Goal: Task Accomplishment & Management: Use online tool/utility

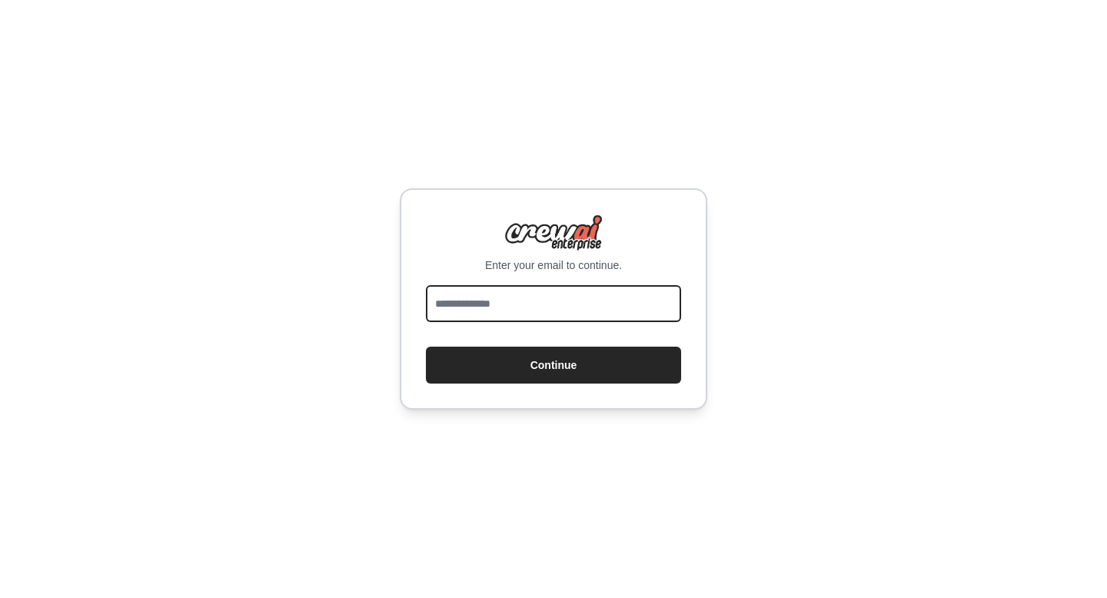
click at [525, 310] on input "email" at bounding box center [553, 303] width 255 height 37
type input "**********"
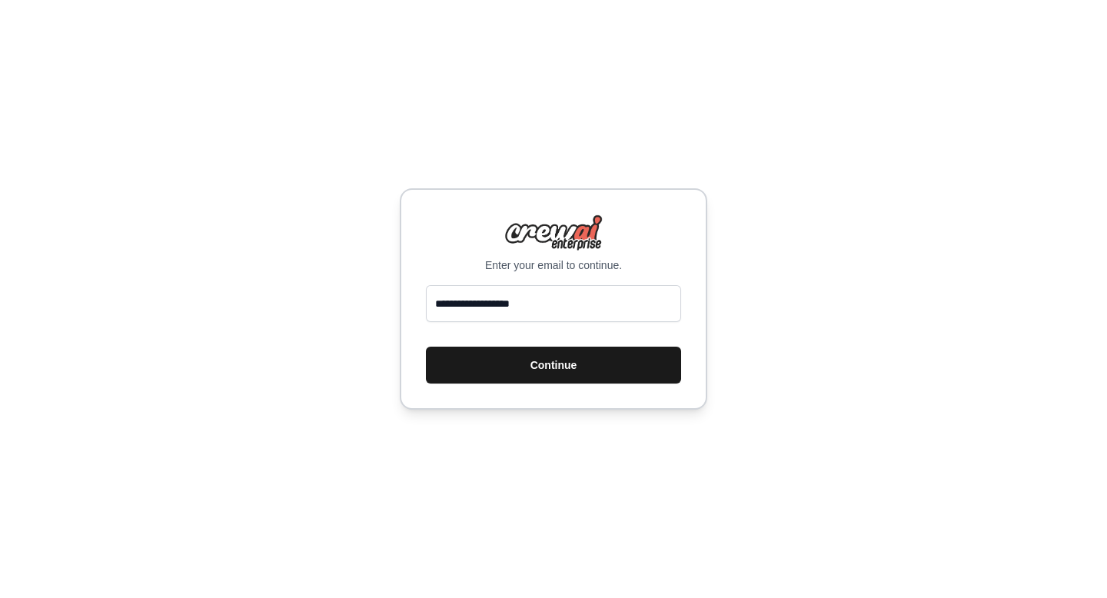
click at [538, 370] on button "Continue" at bounding box center [553, 365] width 255 height 37
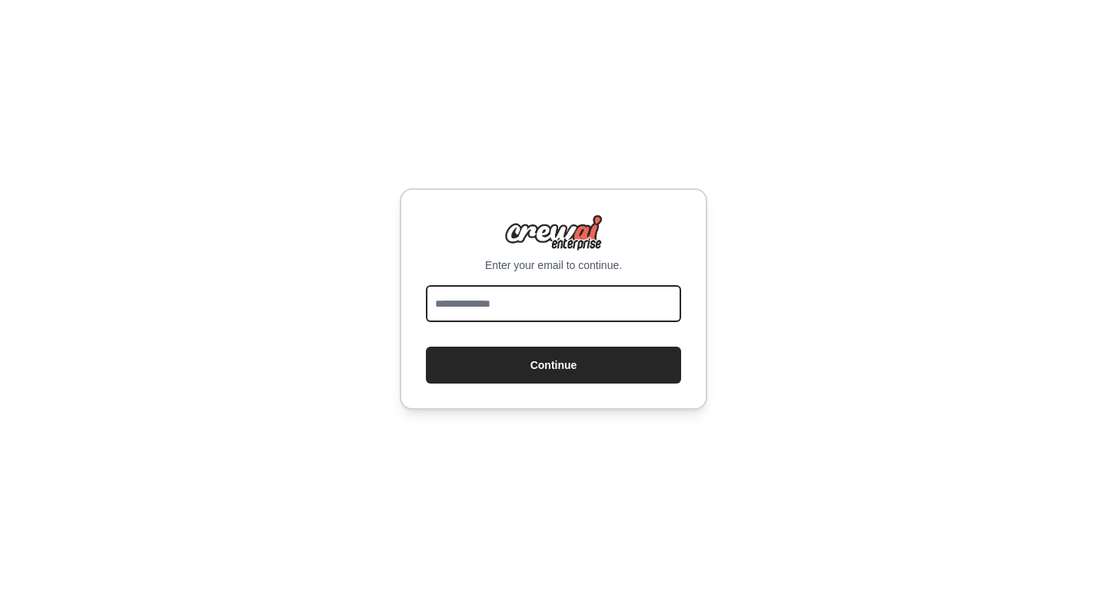
click at [558, 317] on input "email" at bounding box center [553, 303] width 255 height 37
type input "**********"
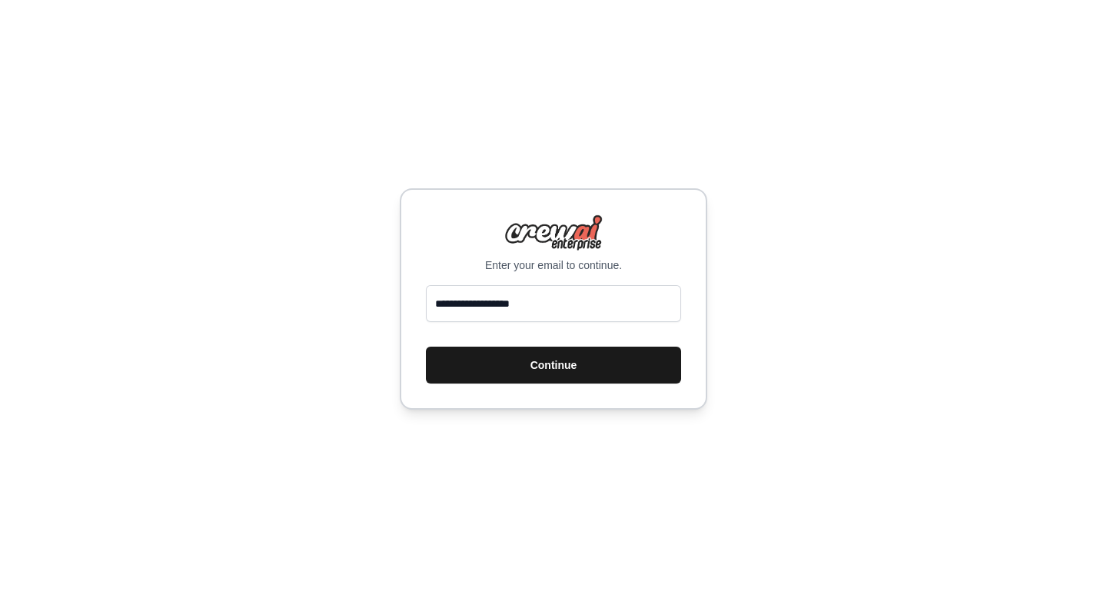
click at [553, 362] on button "Continue" at bounding box center [553, 365] width 255 height 37
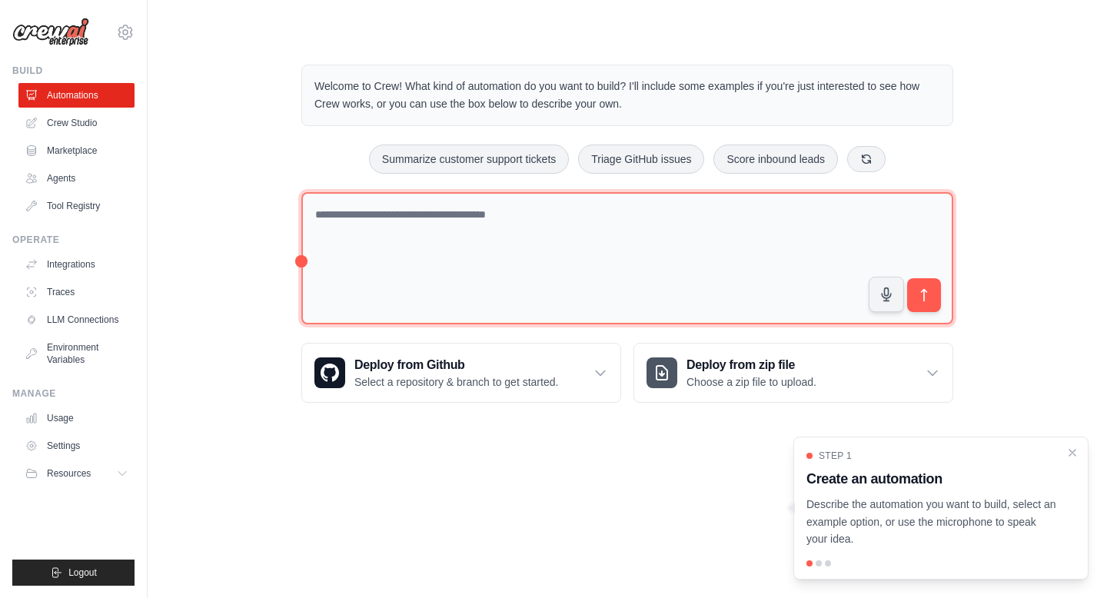
click at [574, 238] on textarea at bounding box center [627, 258] width 652 height 133
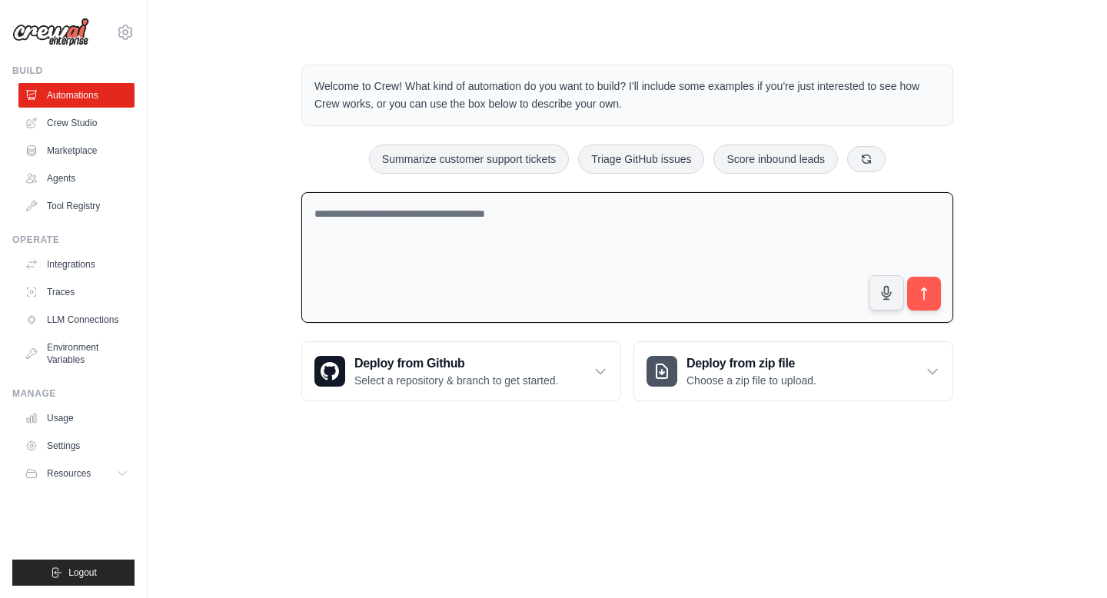
type textarea "*"
click at [625, 215] on textarea "**********" at bounding box center [627, 257] width 652 height 131
click at [624, 217] on textarea "**********" at bounding box center [627, 257] width 652 height 131
type textarea "**********"
click at [934, 294] on button "submit" at bounding box center [923, 293] width 35 height 35
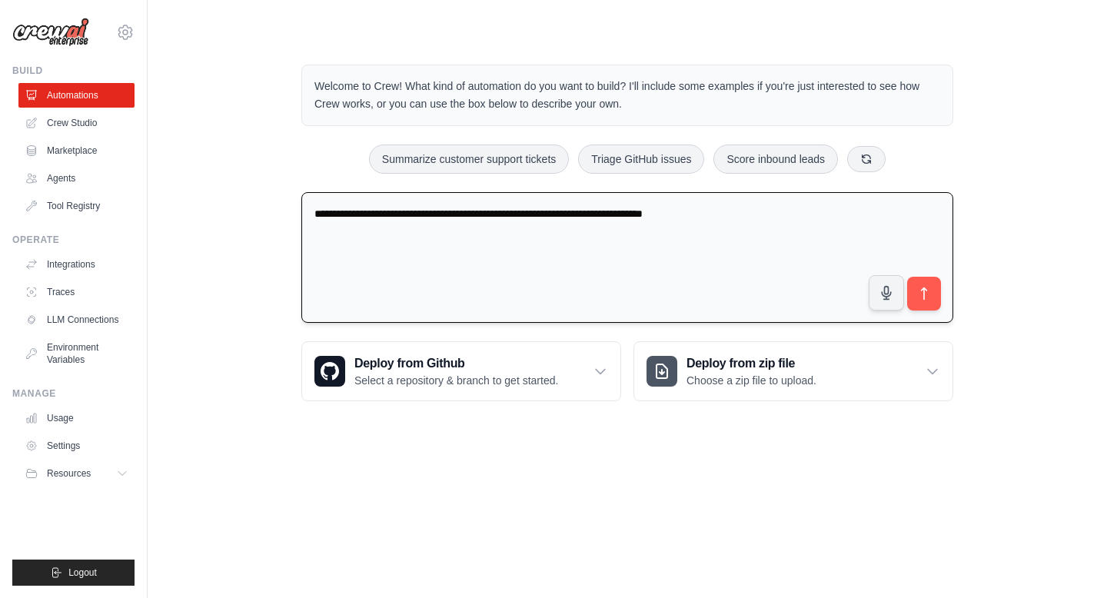
click at [750, 211] on textarea "**********" at bounding box center [627, 257] width 652 height 131
click at [923, 291] on icon "submit" at bounding box center [923, 293] width 5 height 12
click at [67, 127] on link "Crew Studio" at bounding box center [78, 123] width 116 height 25
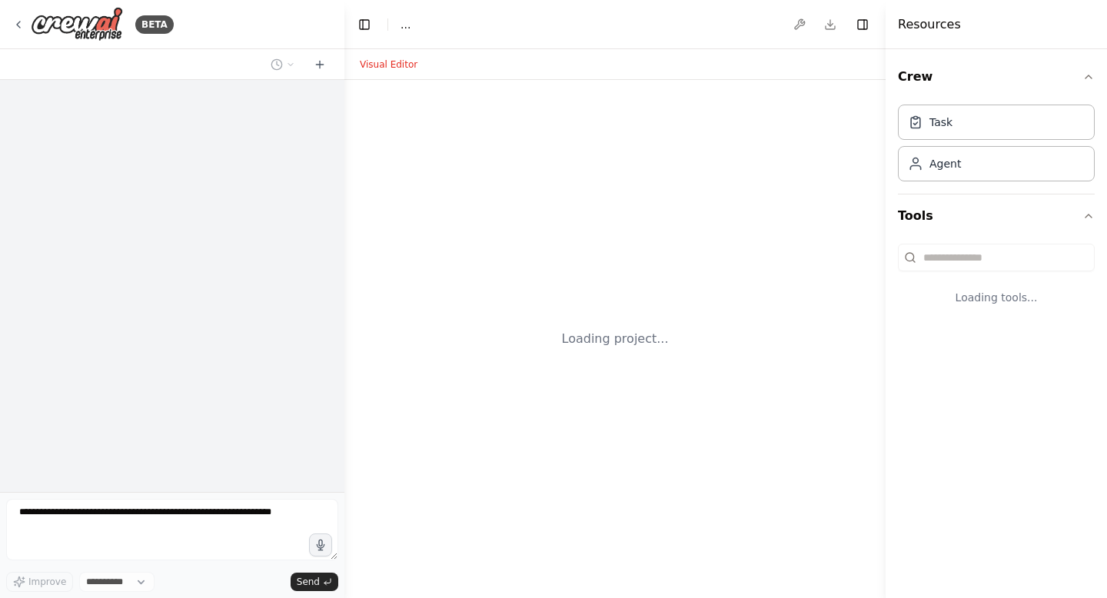
select select "****"
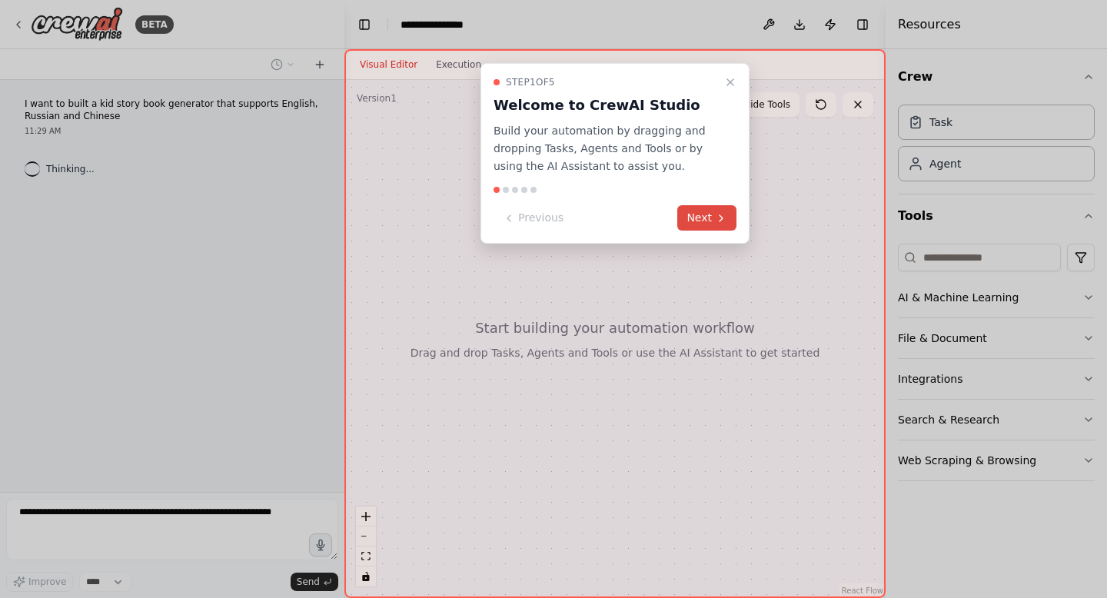
click at [709, 220] on button "Next" at bounding box center [706, 217] width 59 height 25
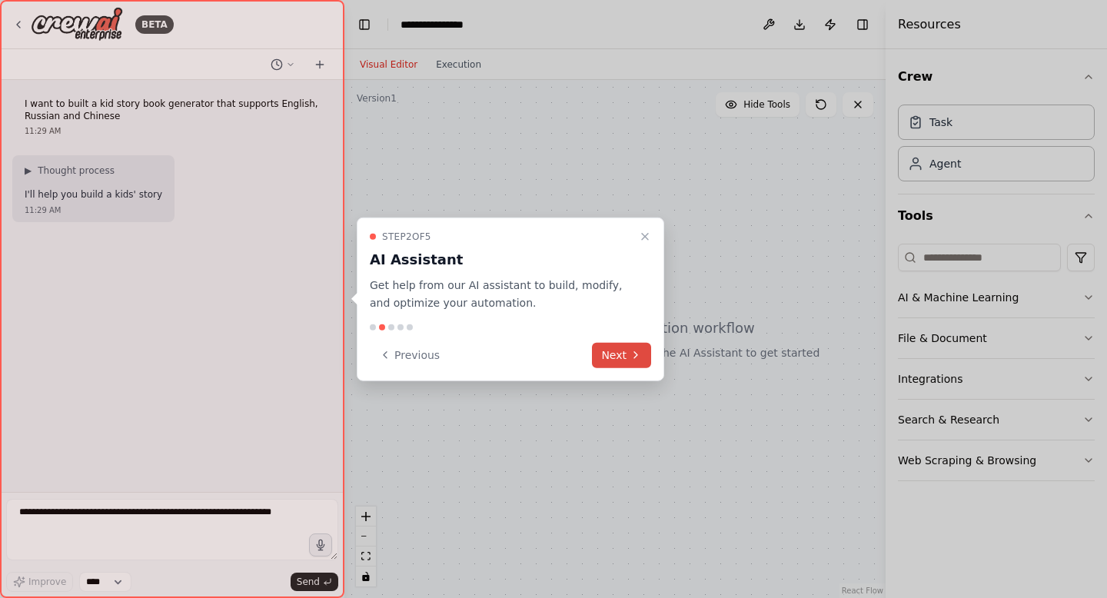
click at [613, 357] on button "Next" at bounding box center [621, 354] width 59 height 25
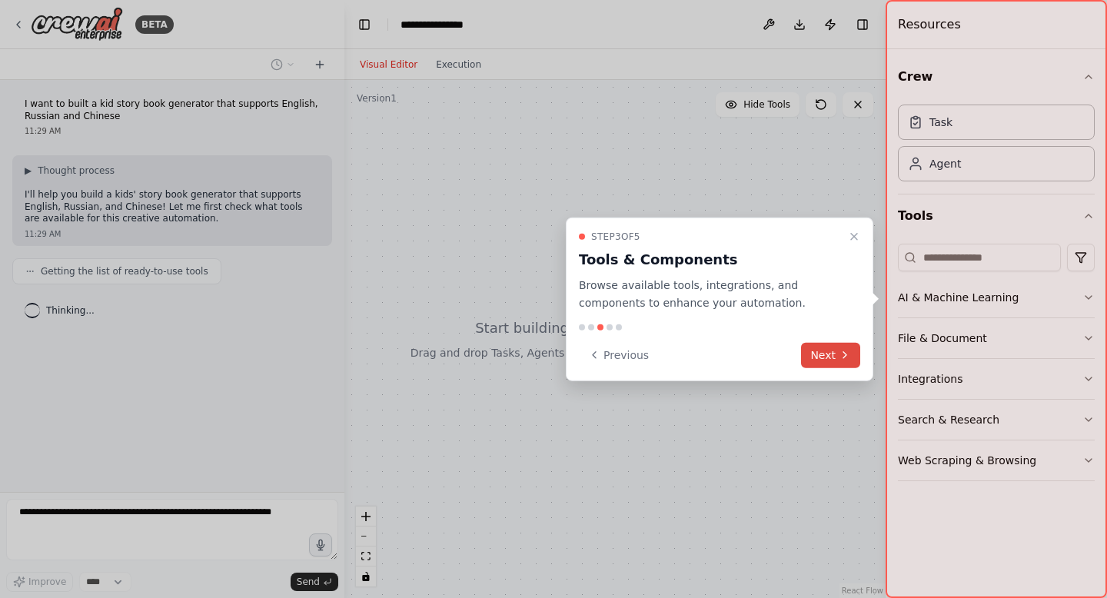
click at [821, 353] on button "Next" at bounding box center [830, 354] width 59 height 25
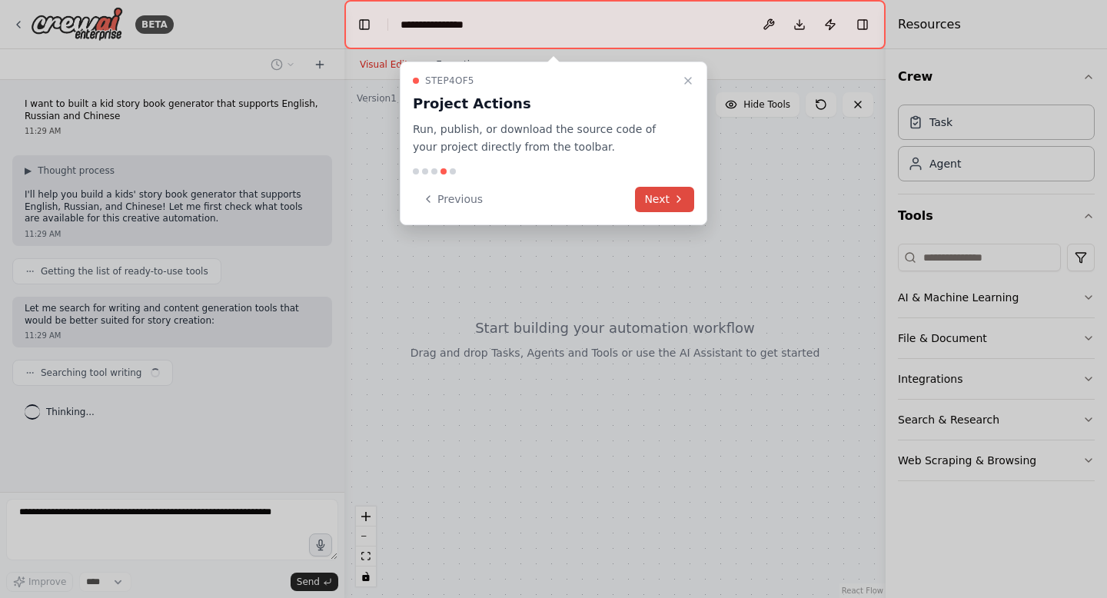
click at [662, 199] on button "Next" at bounding box center [664, 199] width 59 height 25
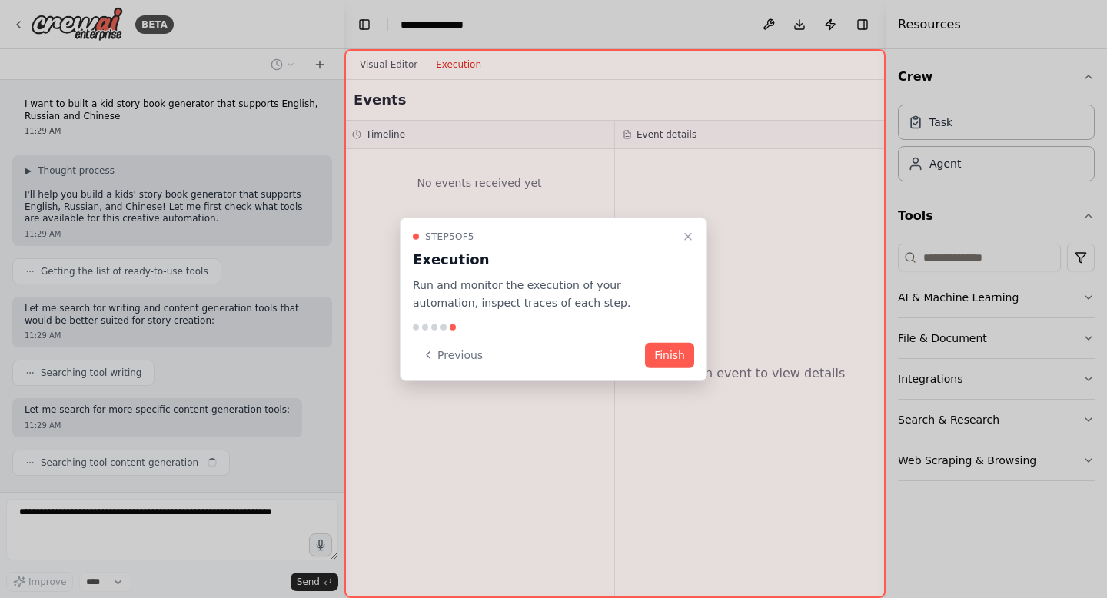
scroll to position [35, 0]
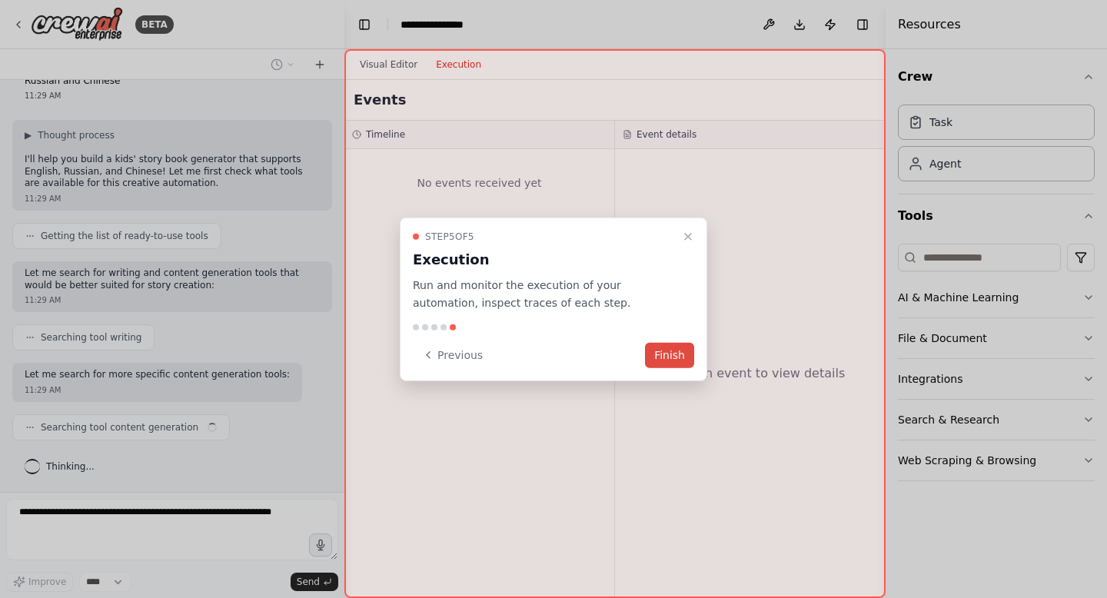
click at [669, 355] on button "Finish" at bounding box center [669, 354] width 49 height 25
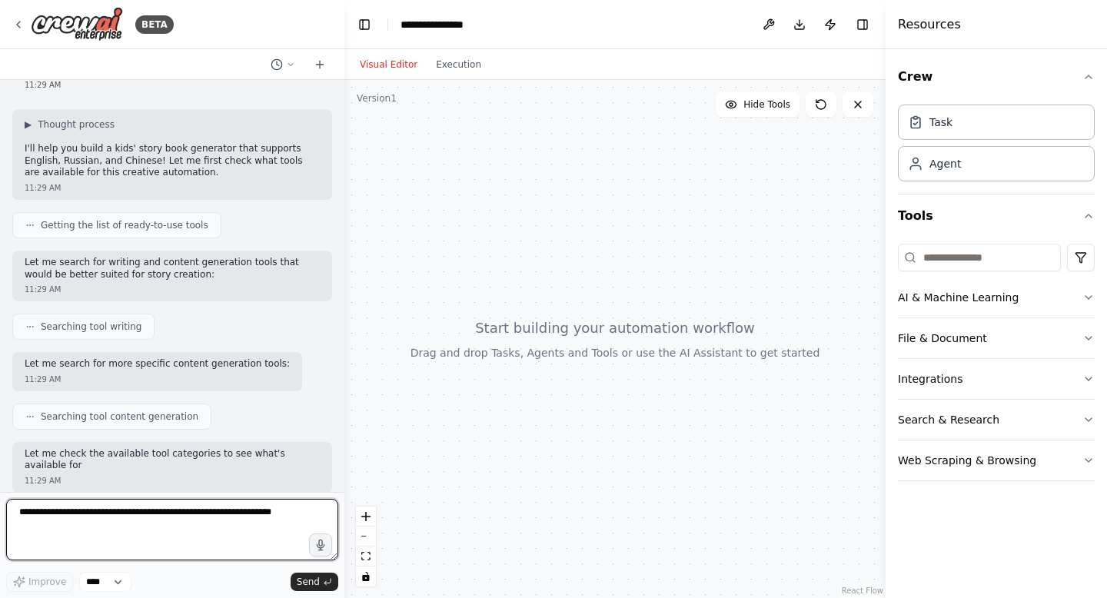
scroll to position [58, 0]
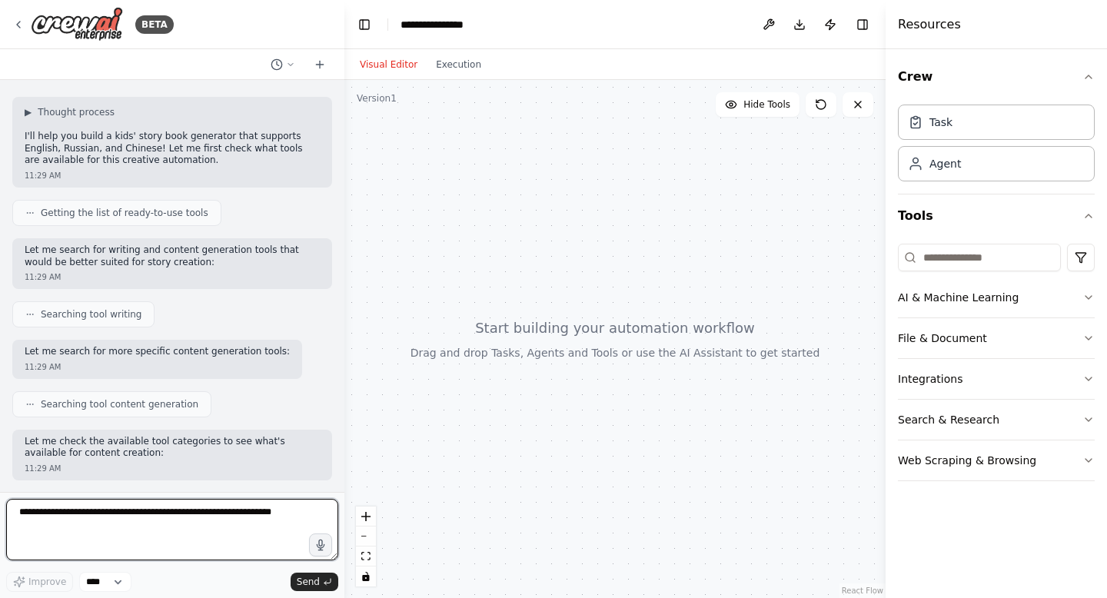
click at [196, 512] on textarea at bounding box center [172, 529] width 332 height 61
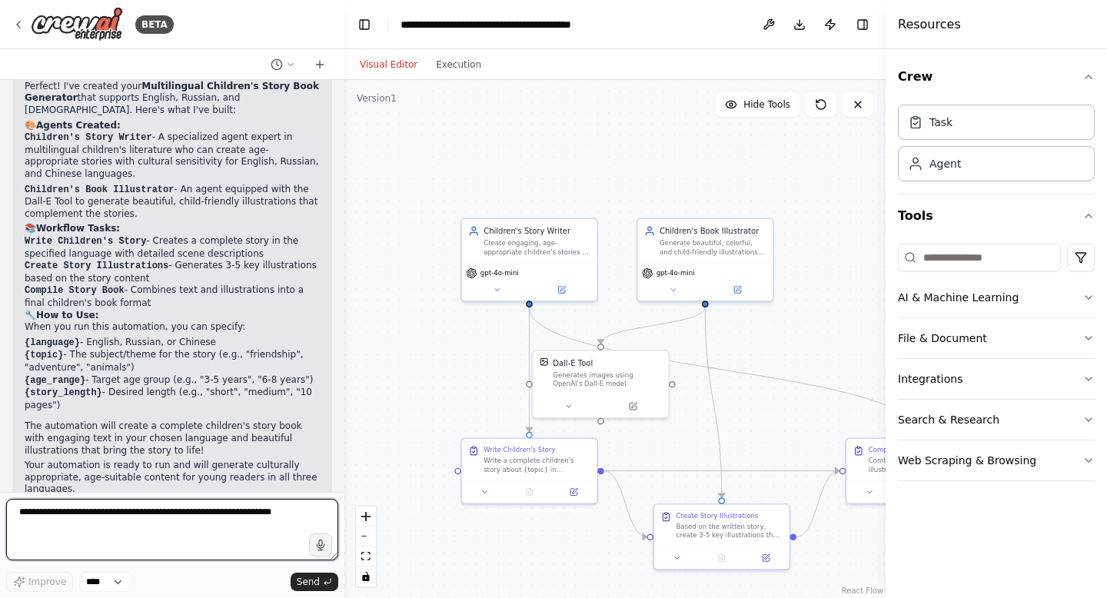
scroll to position [1055, 0]
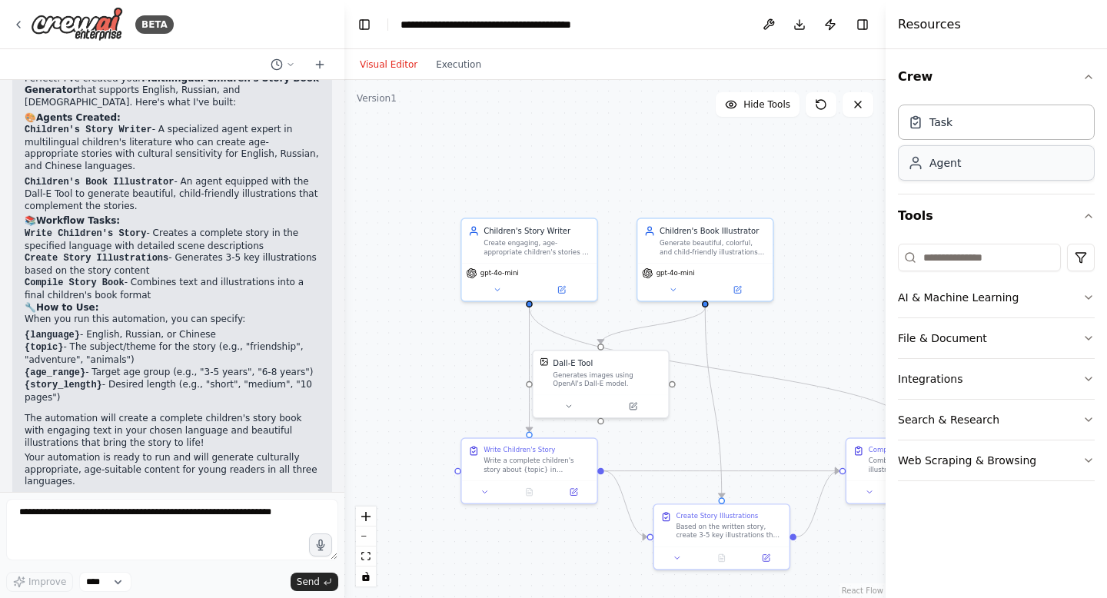
click at [959, 161] on div "Agent" at bounding box center [996, 162] width 197 height 35
click at [960, 127] on div "Task" at bounding box center [996, 121] width 197 height 35
click at [970, 293] on button "AI & Machine Learning" at bounding box center [996, 297] width 197 height 40
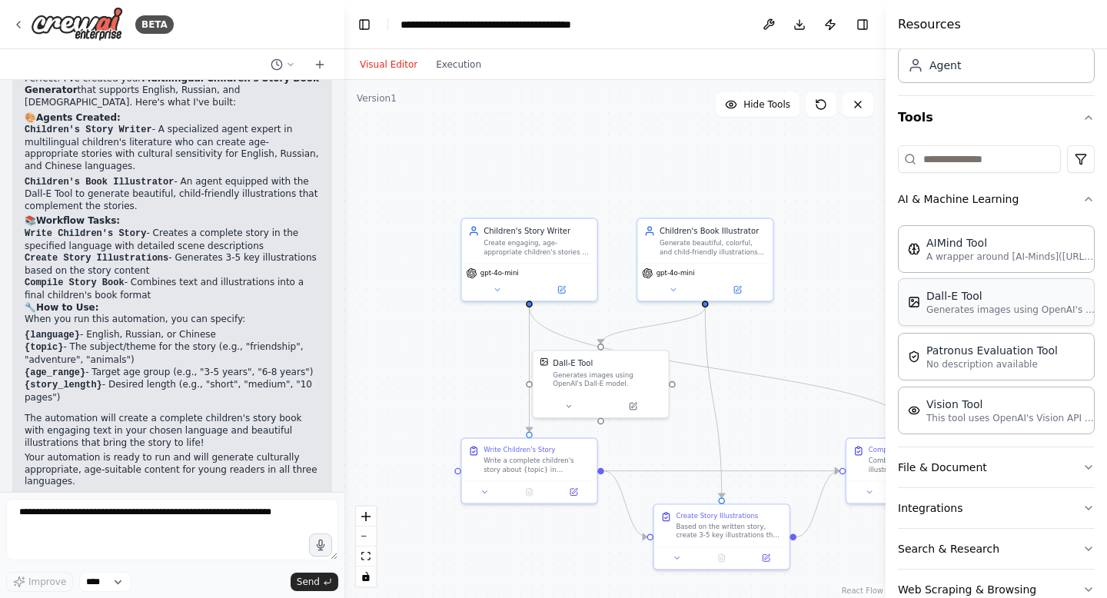
scroll to position [98, 0]
click at [1014, 472] on button "File & Document" at bounding box center [996, 468] width 197 height 40
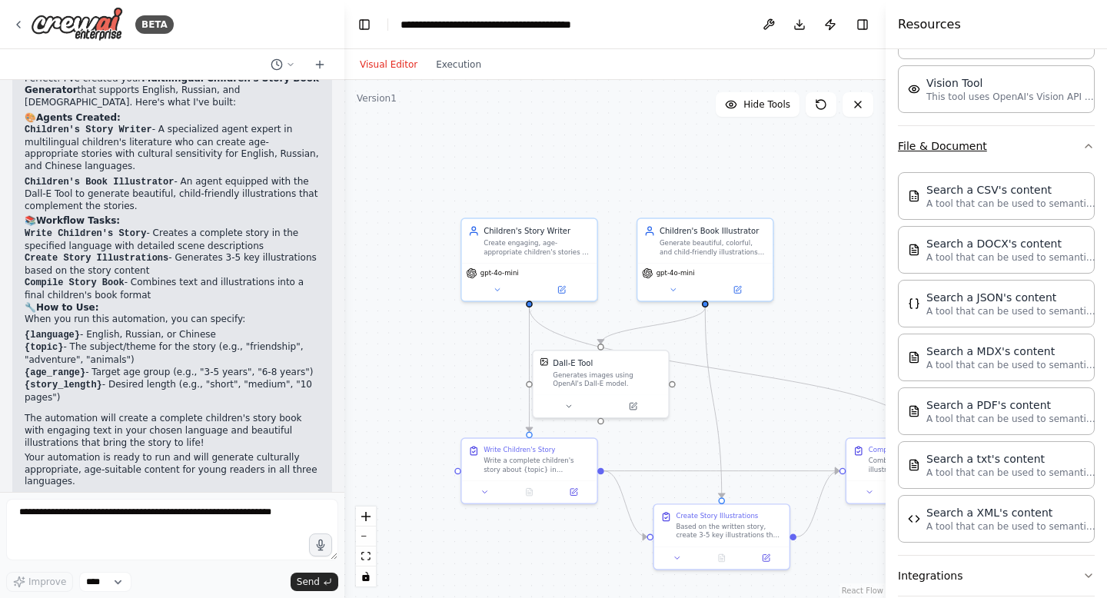
scroll to position [524, 0]
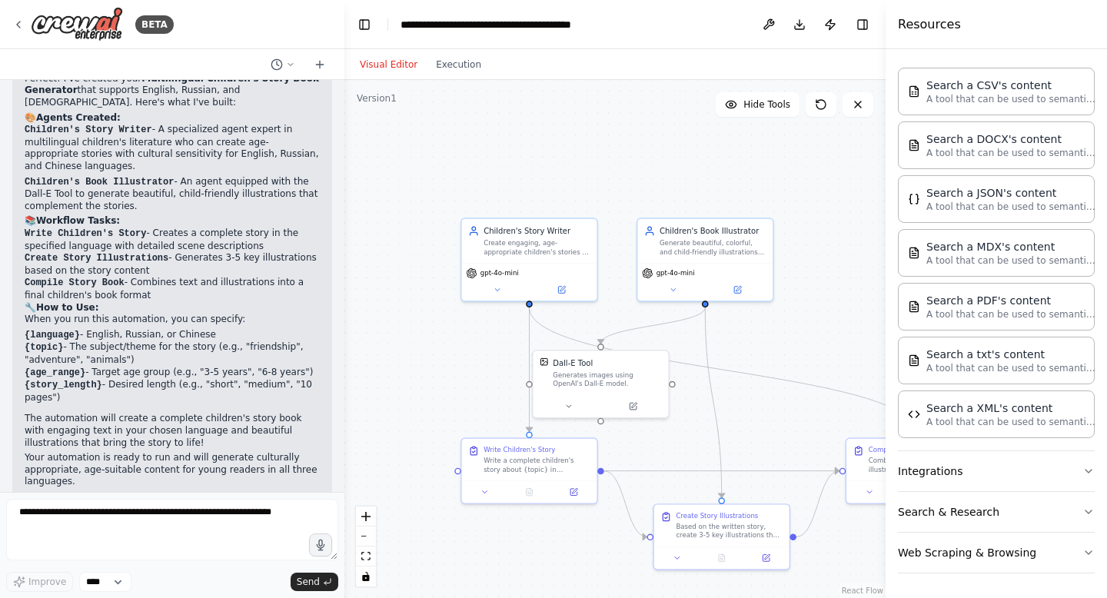
click at [1014, 472] on button "Integrations" at bounding box center [996, 471] width 197 height 40
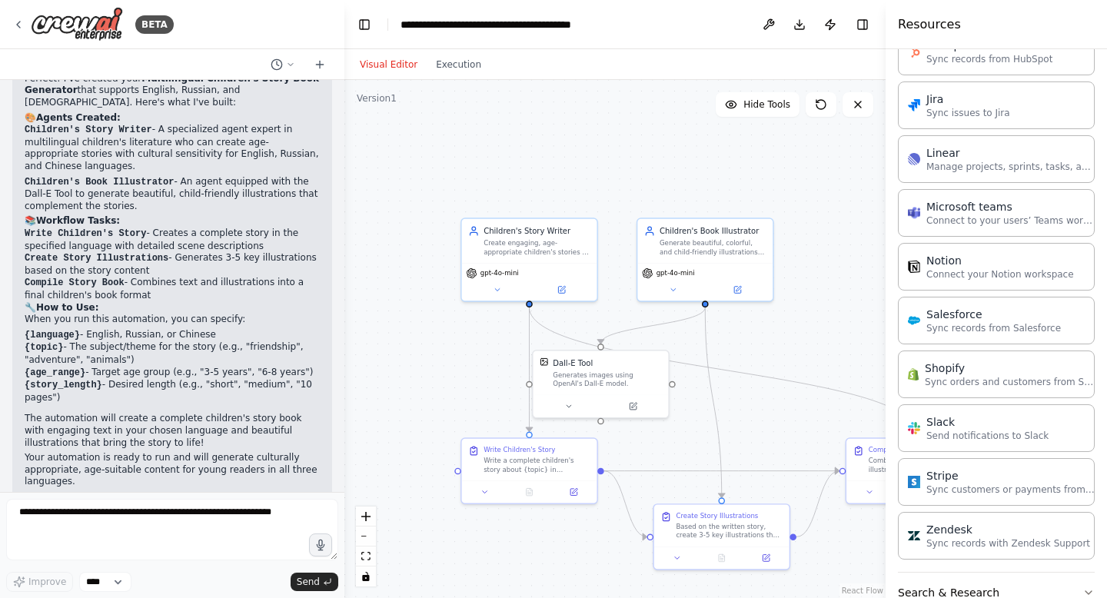
scroll to position [1558, 0]
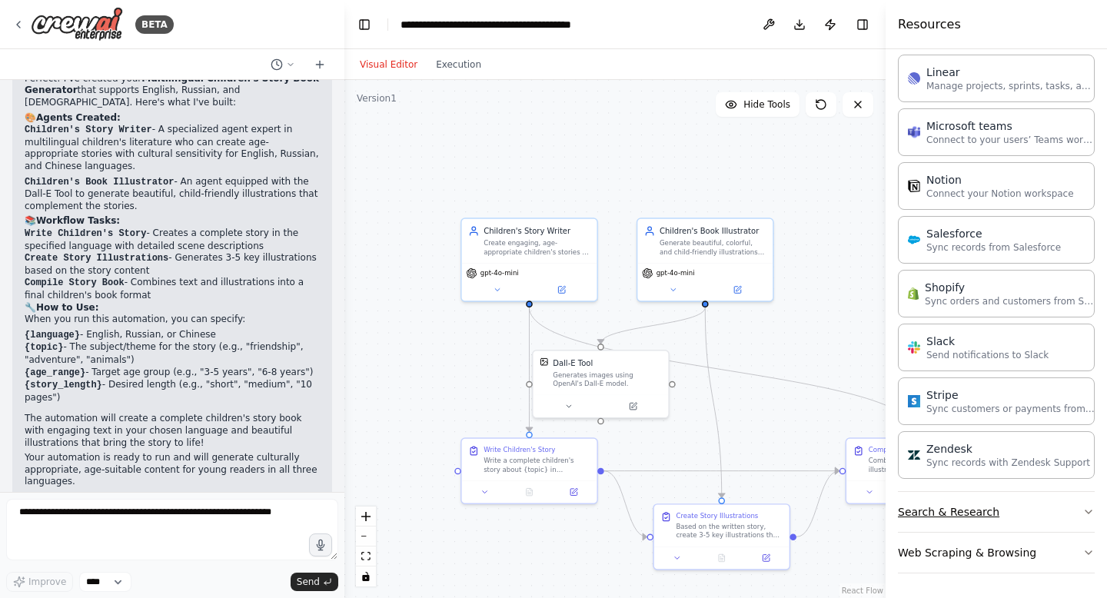
click at [1025, 519] on button "Search & Research" at bounding box center [996, 512] width 197 height 40
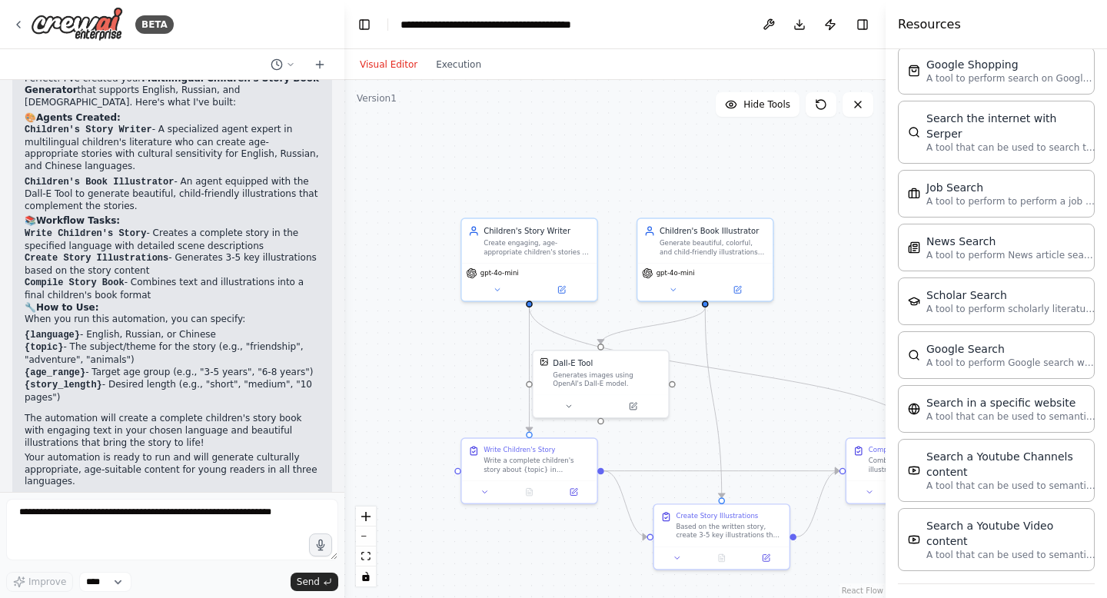
scroll to position [2339, 0]
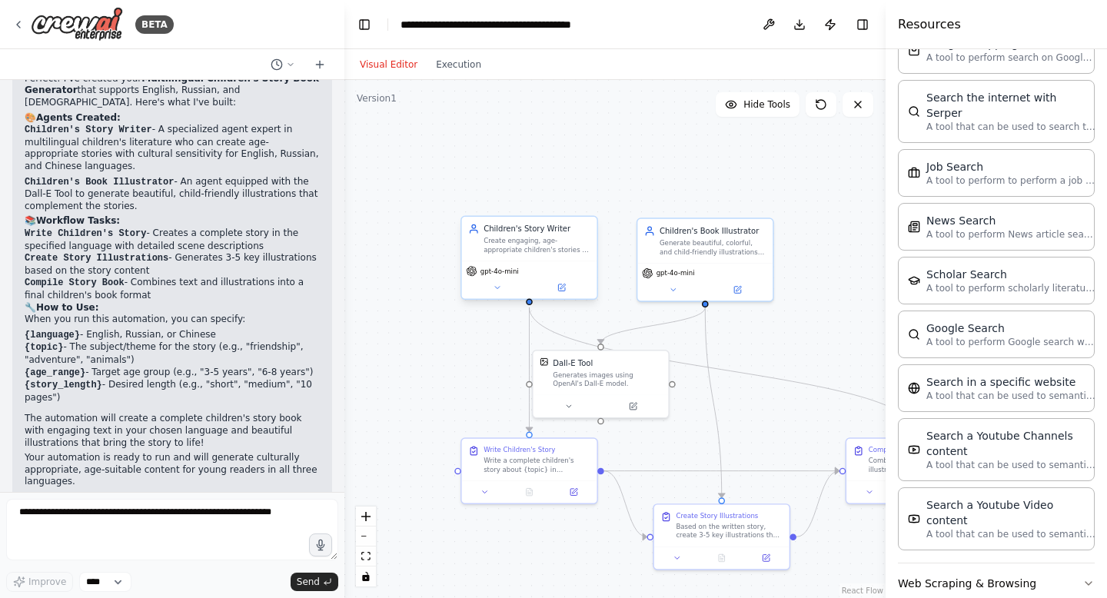
click at [516, 257] on div "Children's Story Writer Create engaging, age-appropriate children's stories in …" at bounding box center [529, 239] width 135 height 44
click at [442, 63] on button "Execution" at bounding box center [458, 64] width 64 height 18
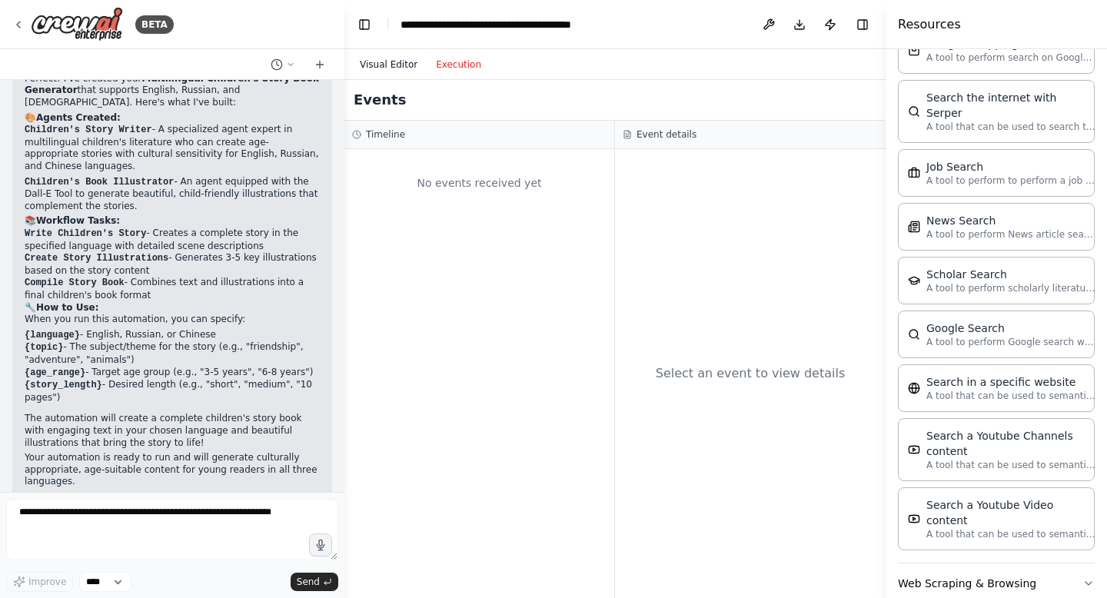
click at [384, 72] on button "Visual Editor" at bounding box center [388, 64] width 76 height 18
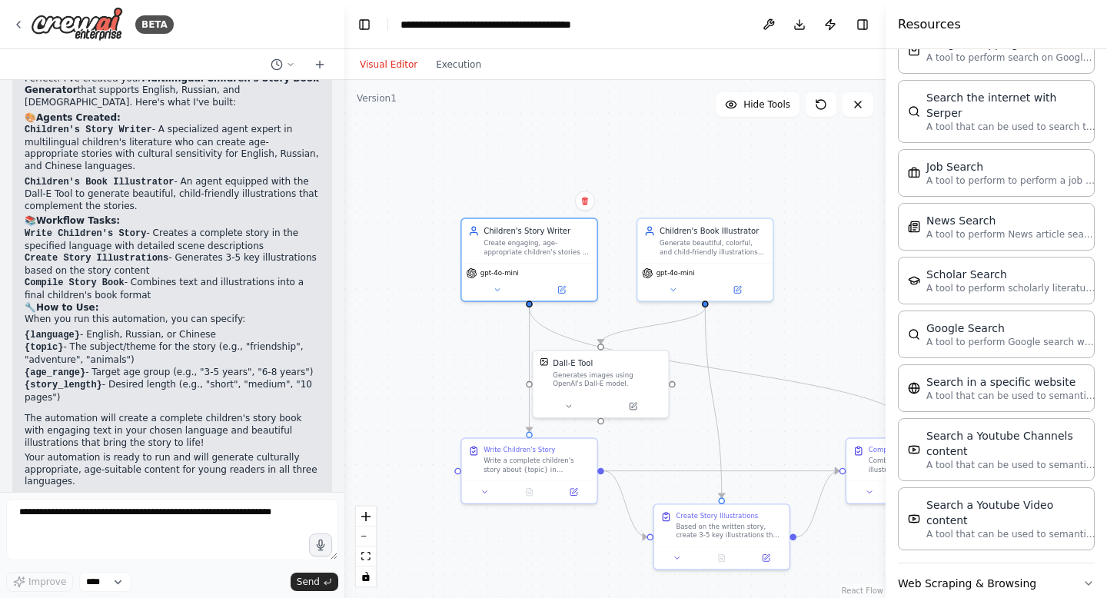
click at [764, 353] on div ".deletable-edge-delete-btn { width: 20px; height: 20px; border: 0px solid #ffff…" at bounding box center [614, 339] width 541 height 518
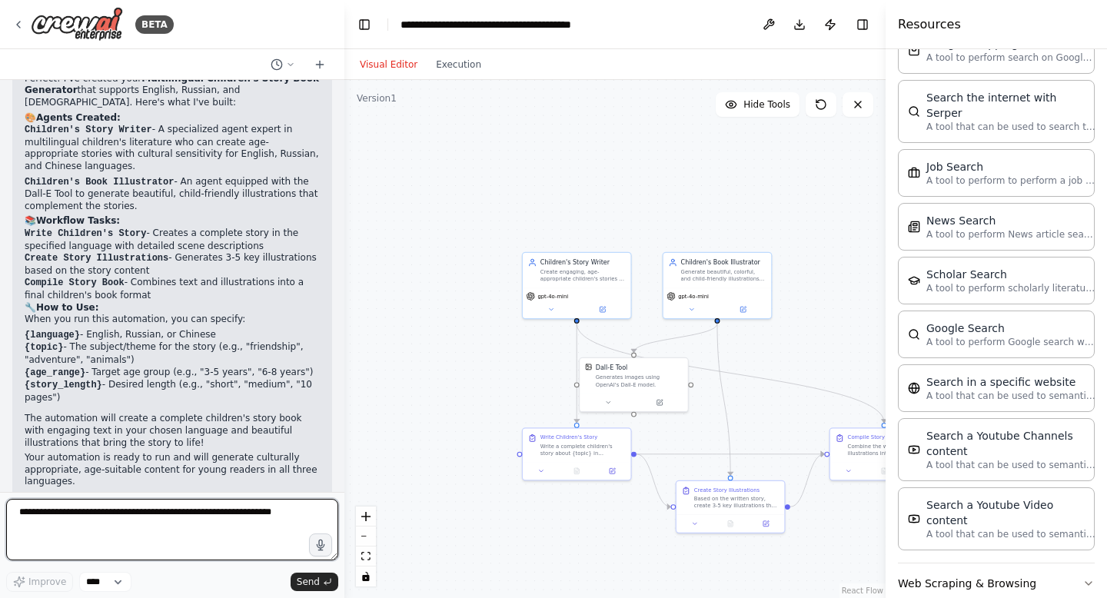
click at [181, 532] on textarea at bounding box center [172, 529] width 332 height 61
type textarea "**********"
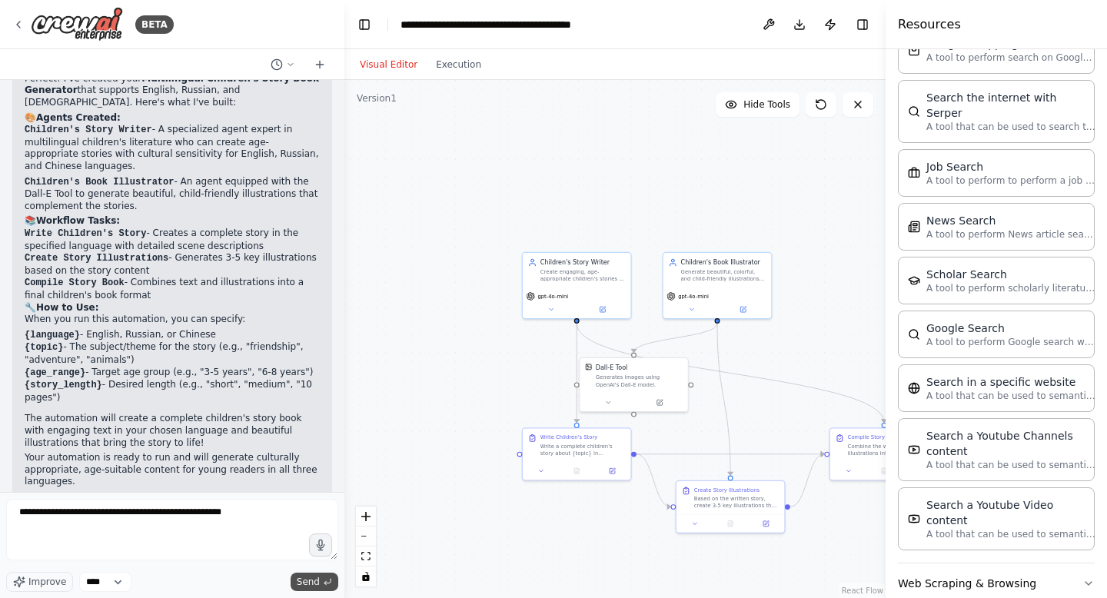
click at [307, 587] on span "Send" at bounding box center [308, 582] width 23 height 12
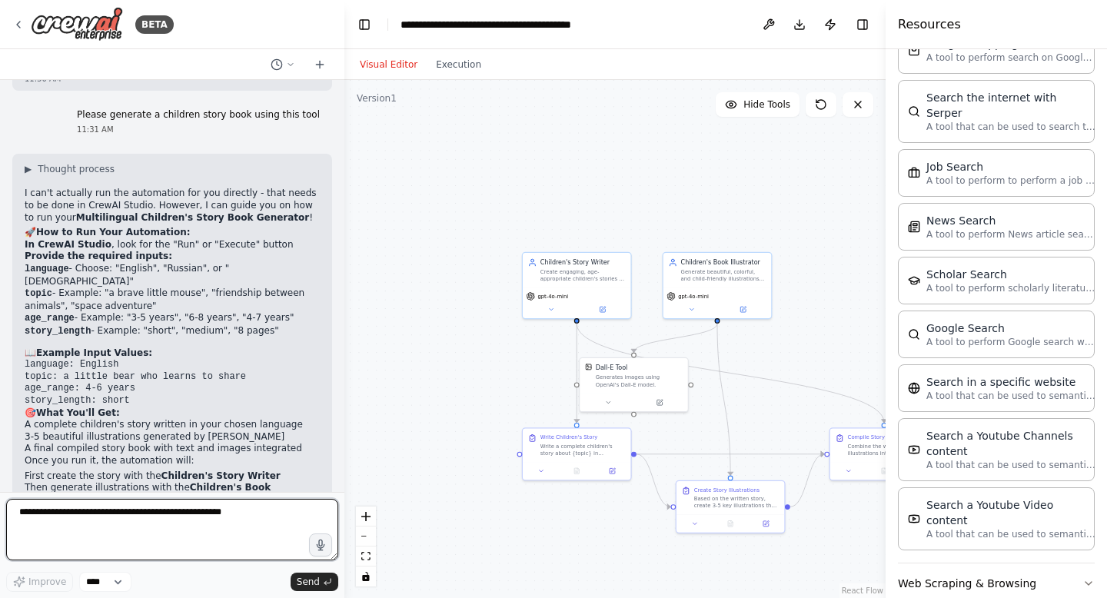
scroll to position [1523, 0]
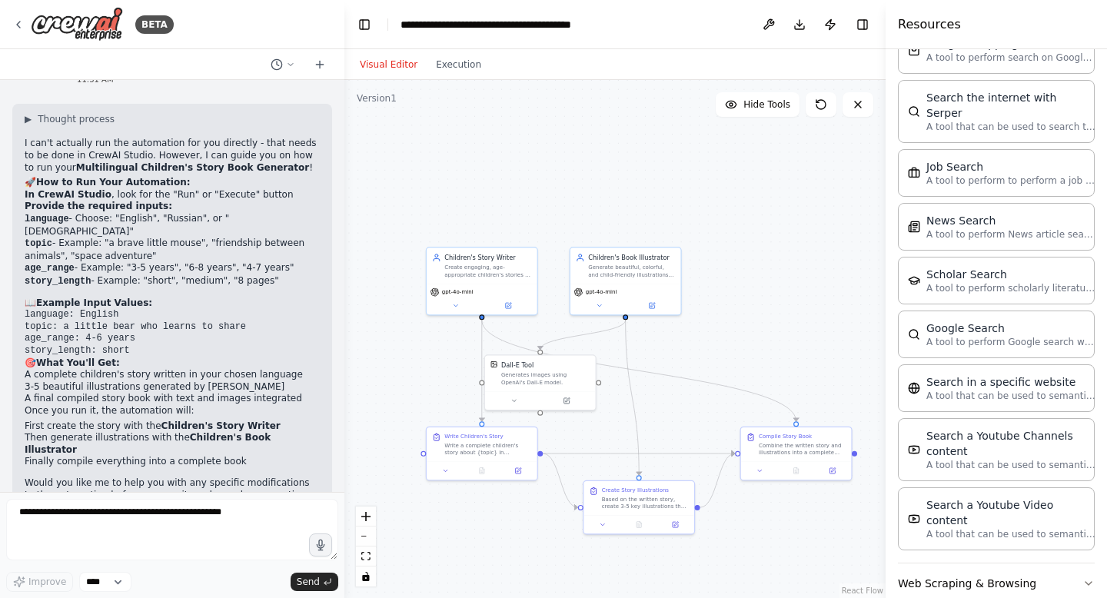
drag, startPoint x: 488, startPoint y: 343, endPoint x: 390, endPoint y: 335, distance: 97.9
click at [390, 336] on div ".deletable-edge-delete-btn { width: 20px; height: 20px; border: 0px solid #ffff…" at bounding box center [614, 339] width 541 height 518
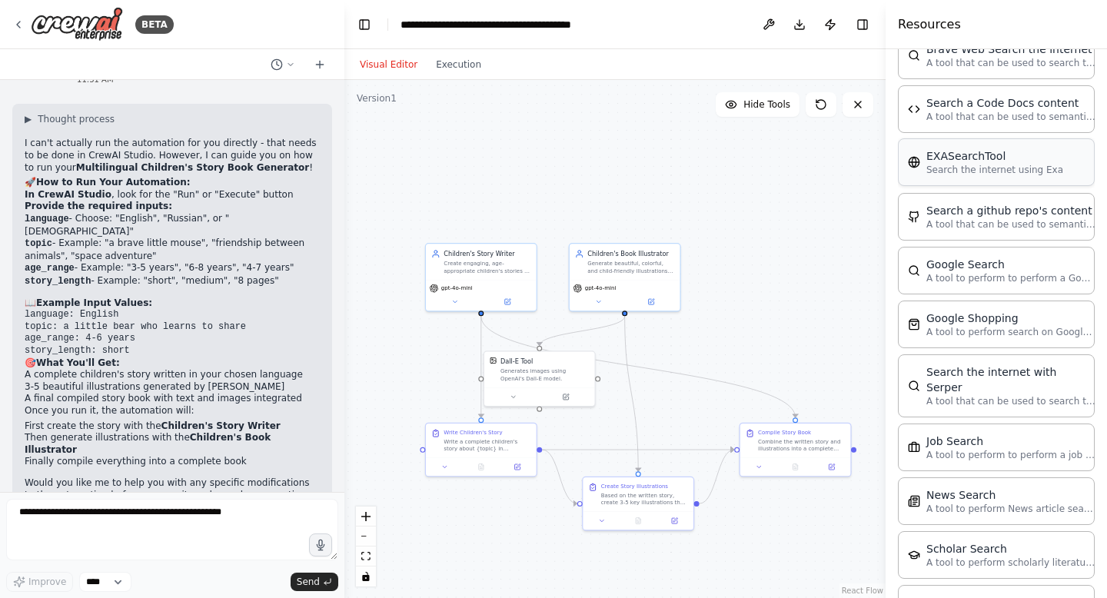
scroll to position [2060, 0]
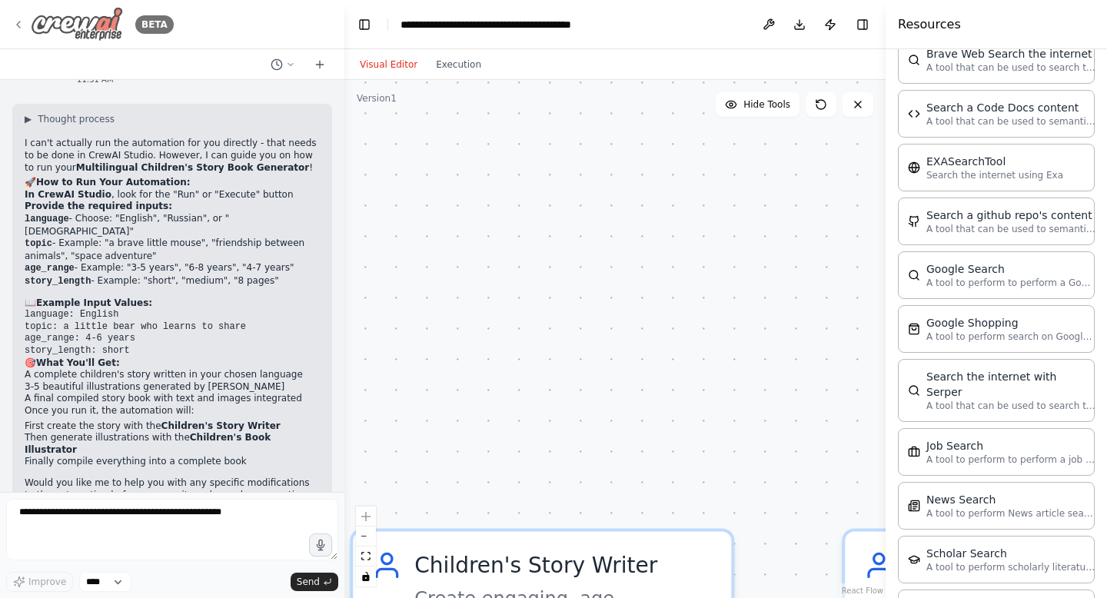
click at [12, 28] on icon at bounding box center [18, 24] width 12 height 12
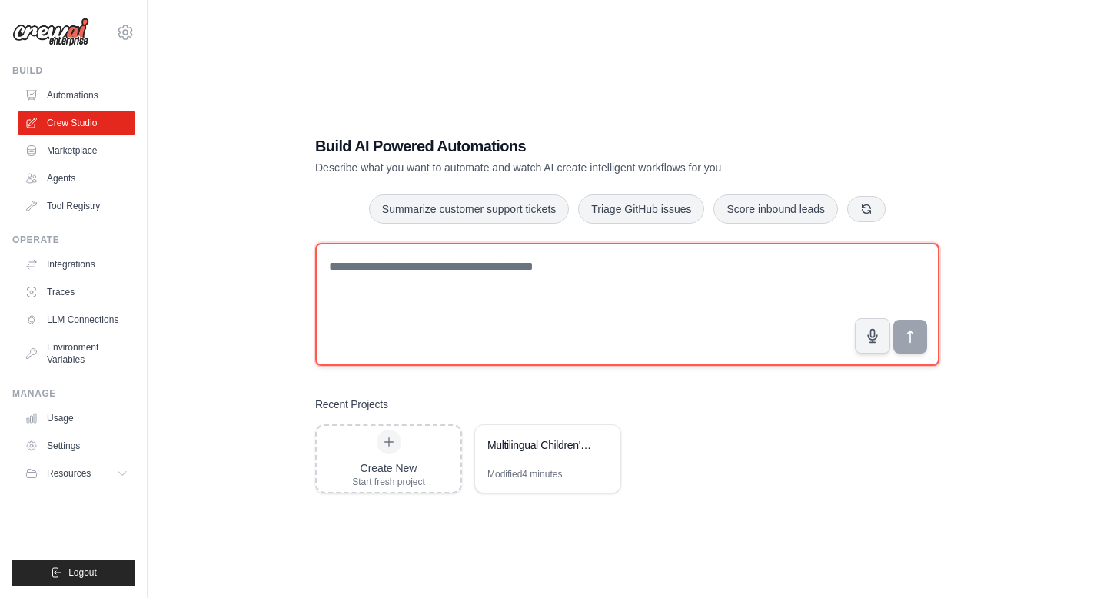
click at [426, 253] on textarea at bounding box center [627, 304] width 624 height 123
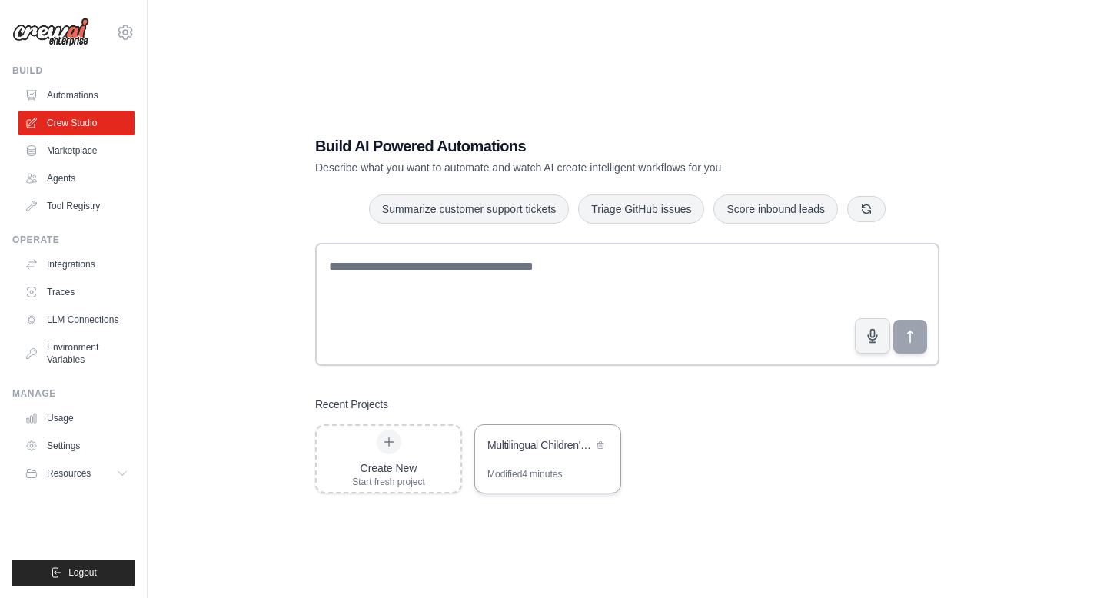
click at [559, 463] on div "Multilingual Children's Story Book Generator" at bounding box center [547, 446] width 145 height 43
click at [428, 209] on button "Summarize customer support tickets" at bounding box center [469, 208] width 200 height 29
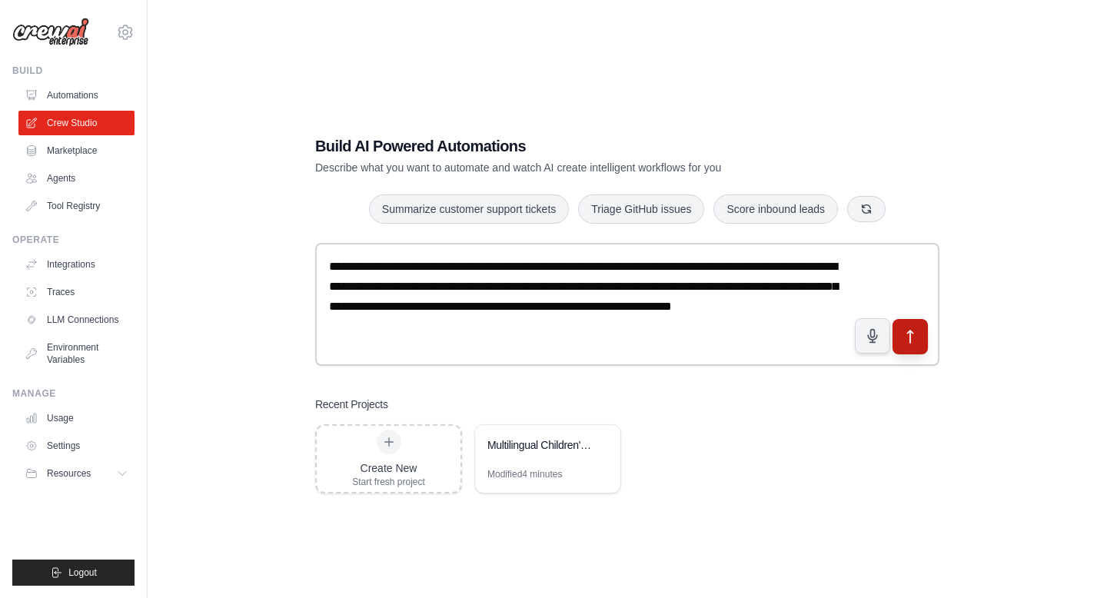
click at [917, 347] on button "submit" at bounding box center [909, 336] width 35 height 35
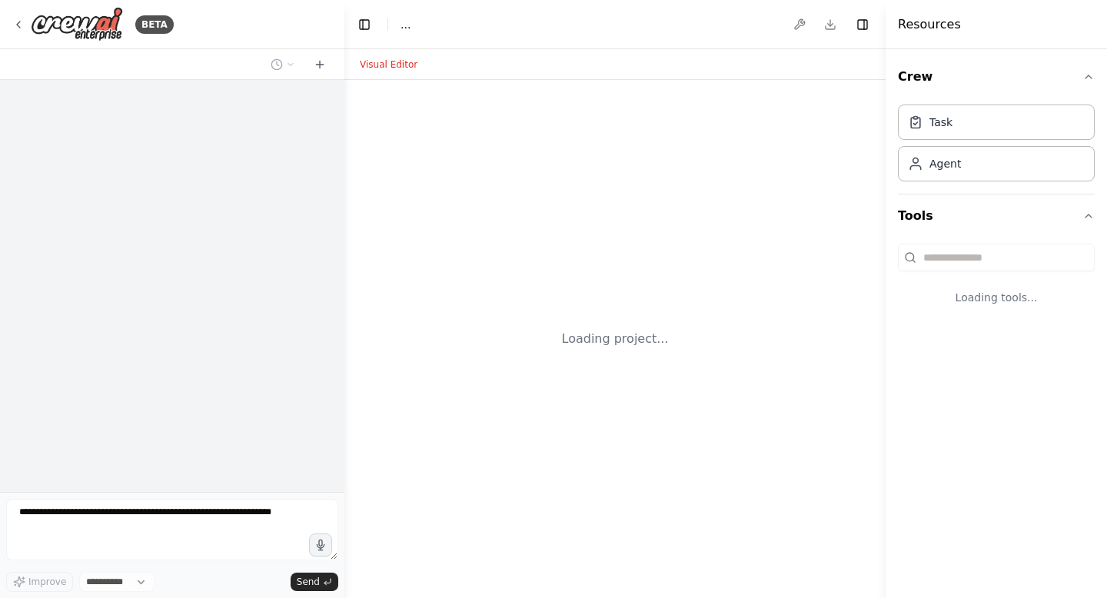
select select "****"
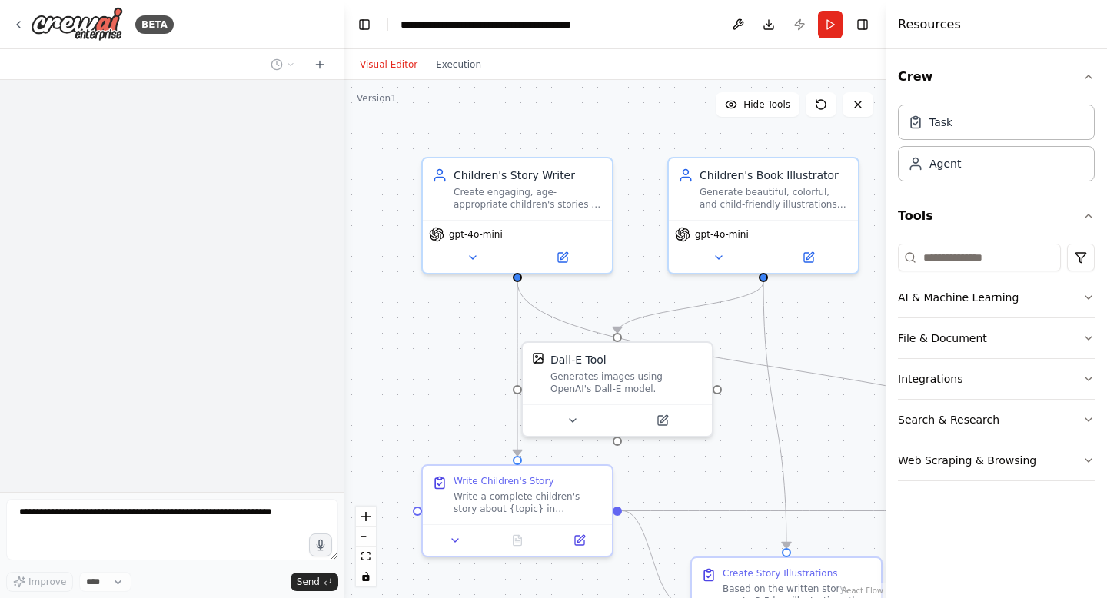
scroll to position [1523, 0]
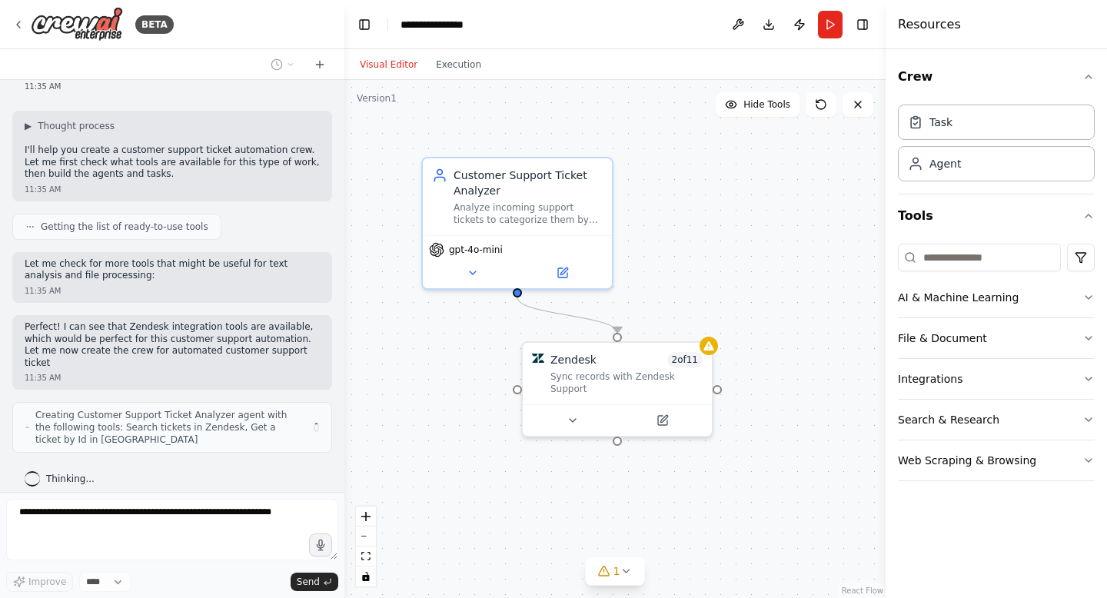
scroll to position [93, 0]
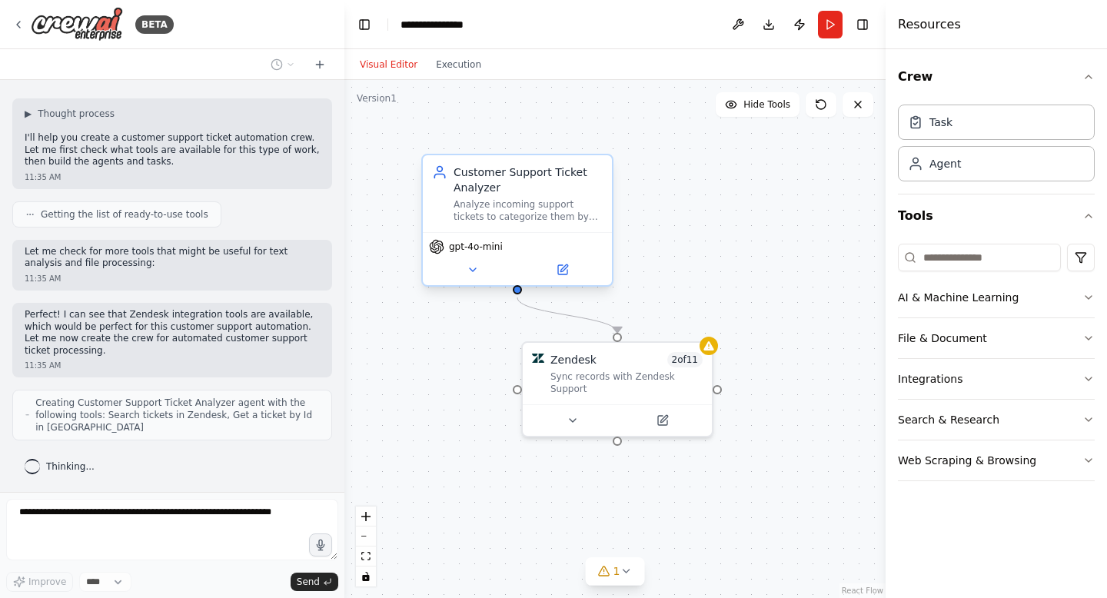
click at [520, 201] on div "Analyze incoming support tickets to categorize them by urgency and topic, extra…" at bounding box center [527, 210] width 149 height 25
click at [473, 275] on icon at bounding box center [472, 270] width 12 height 12
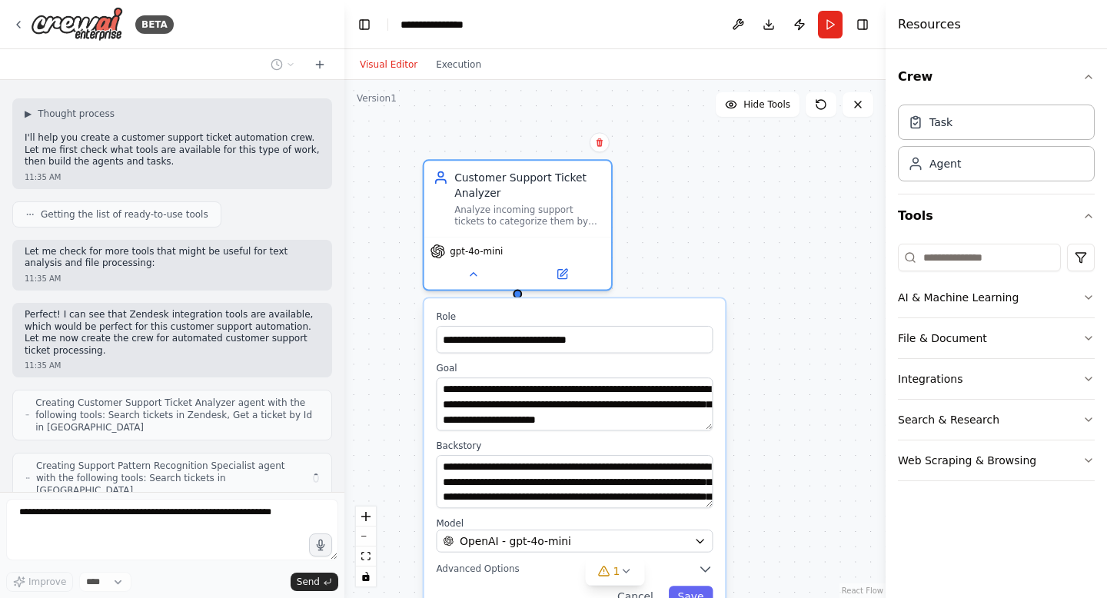
scroll to position [144, 0]
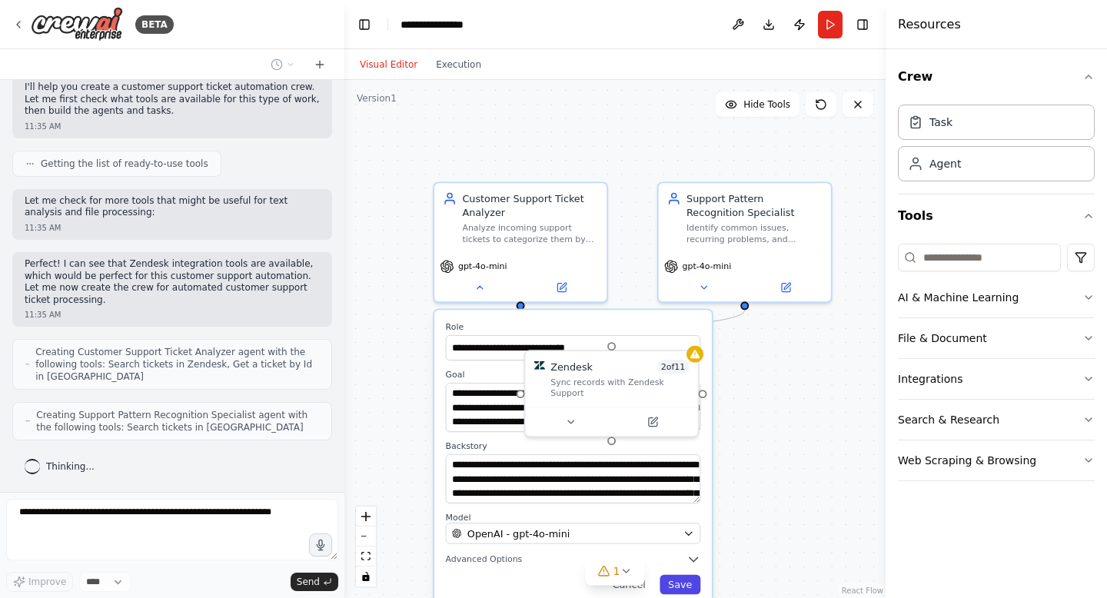
click at [679, 585] on button "Save" at bounding box center [679, 585] width 41 height 20
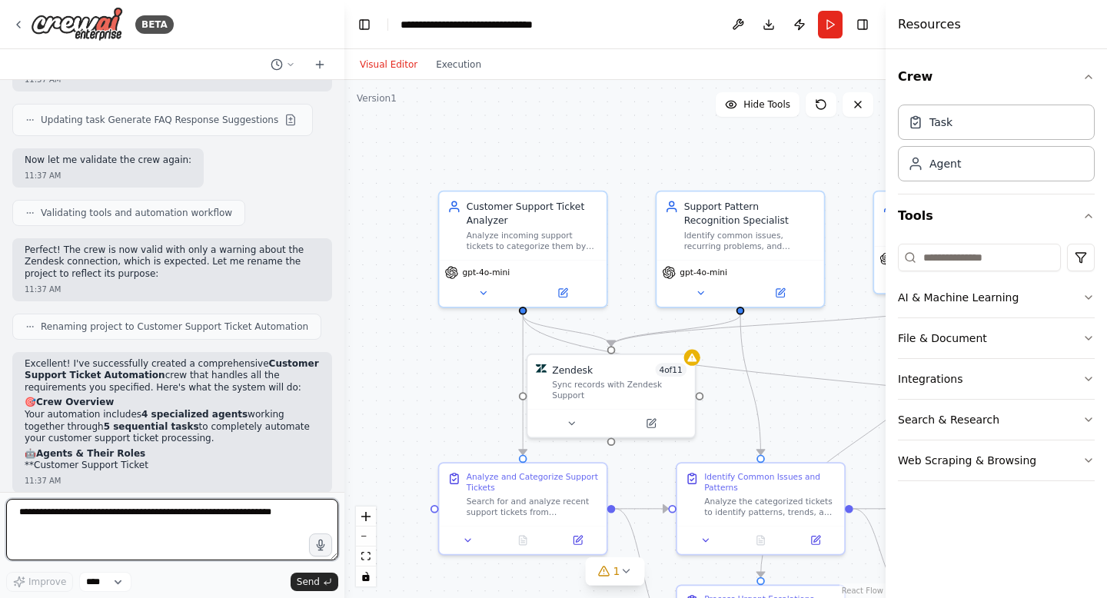
scroll to position [1431, 0]
